Goal: Browse casually

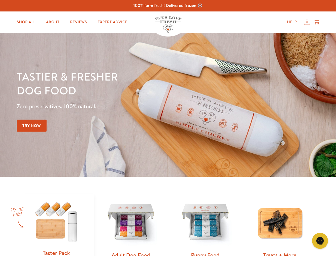
click at [168, 128] on div "Tastier & fresher dog food Zero preservatives. 100% natural. Try Now" at bounding box center [118, 105] width 202 height 70
click at [320, 240] on icon "Gorgias live chat" at bounding box center [320, 240] width 5 height 5
